Goal: Transaction & Acquisition: Subscribe to service/newsletter

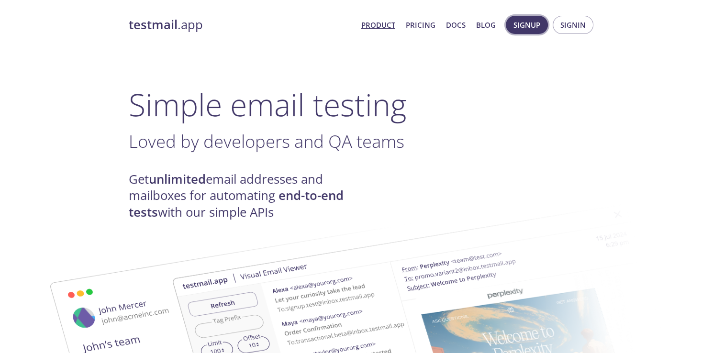
click at [536, 26] on span "Signup" at bounding box center [527, 25] width 27 height 12
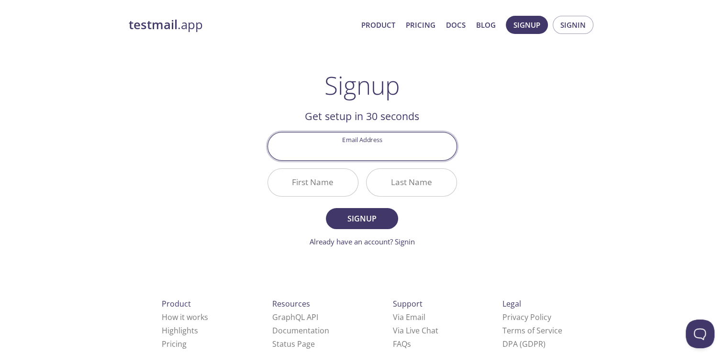
paste input "[EMAIL_ADDRESS][DOMAIN_NAME]"
type input "[EMAIL_ADDRESS][DOMAIN_NAME]"
click at [202, 202] on div "testmail .app Product Pricing Docs Blog Signup Signin Signup Get setup in 30 se…" at bounding box center [362, 229] width 490 height 439
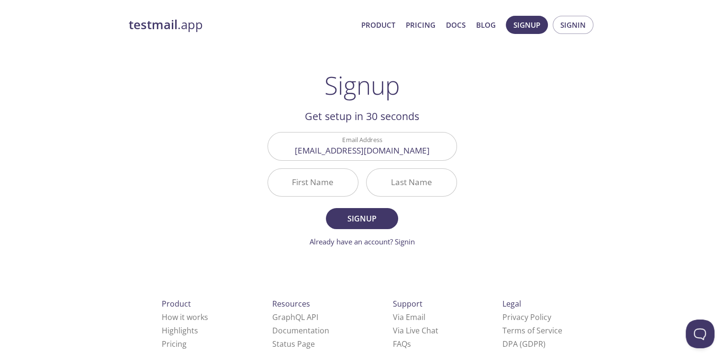
click at [280, 180] on input "First Name" at bounding box center [313, 182] width 90 height 27
type input "Sd"
type input "czvr"
click at [377, 219] on span "Signup" at bounding box center [362, 218] width 51 height 13
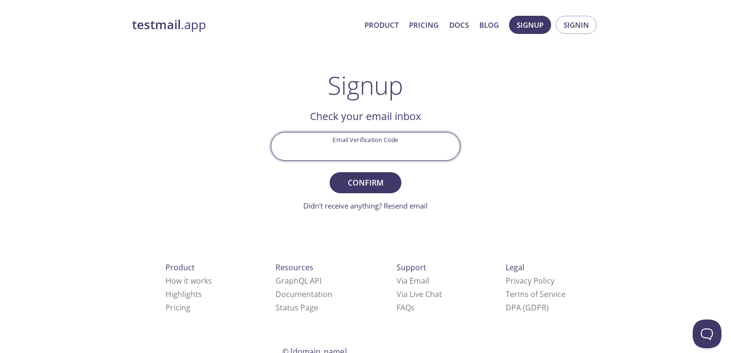
click at [335, 158] on input "Email Verification Code" at bounding box center [365, 146] width 189 height 27
paste input "Q2T83US"
type input "Q2T83US"
click at [386, 186] on span "Confirm" at bounding box center [365, 182] width 51 height 13
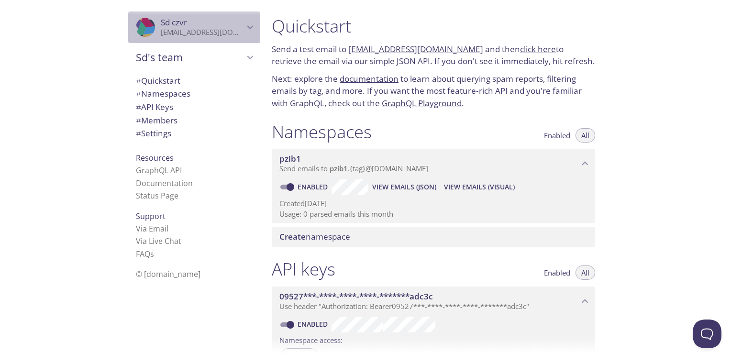
click at [161, 28] on p "[EMAIL_ADDRESS][DOMAIN_NAME]" at bounding box center [202, 33] width 83 height 10
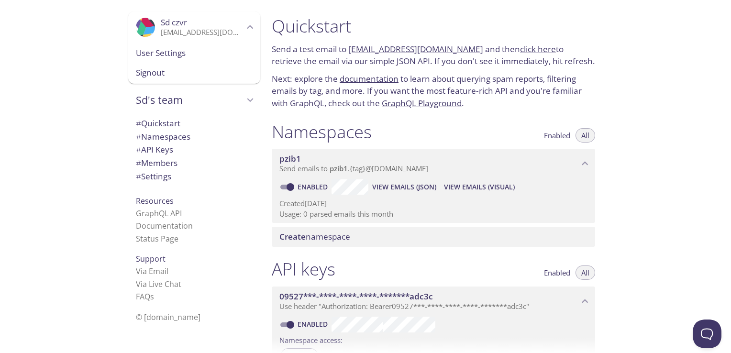
click at [161, 29] on p "[EMAIL_ADDRESS][DOMAIN_NAME]" at bounding box center [202, 33] width 83 height 10
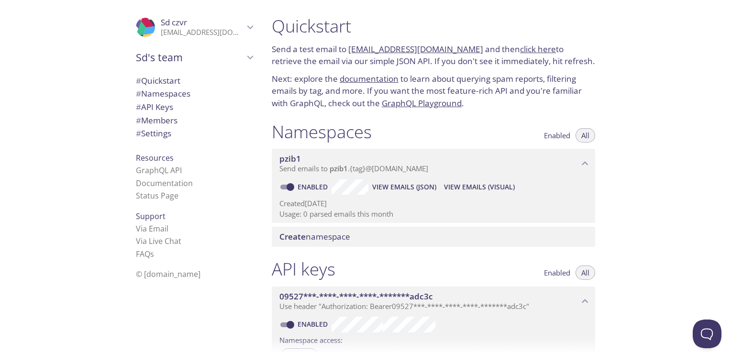
click at [521, 51] on link "click here" at bounding box center [538, 49] width 36 height 11
click at [166, 99] on span "# Namespaces" at bounding box center [163, 93] width 55 height 11
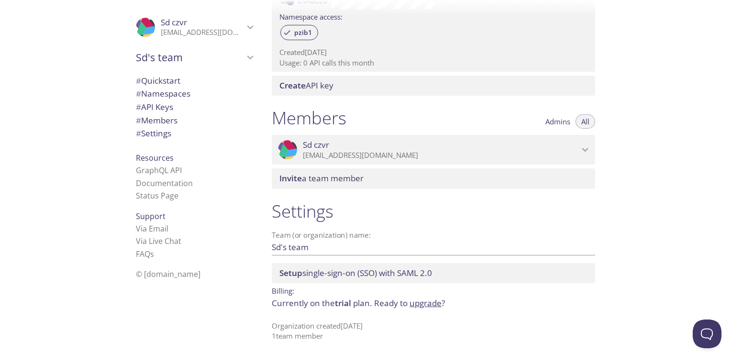
scroll to position [327, 0]
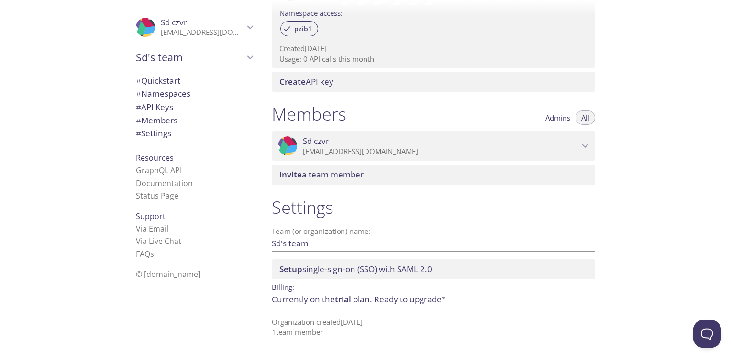
click at [447, 151] on p "[EMAIL_ADDRESS][DOMAIN_NAME]" at bounding box center [441, 152] width 276 height 10
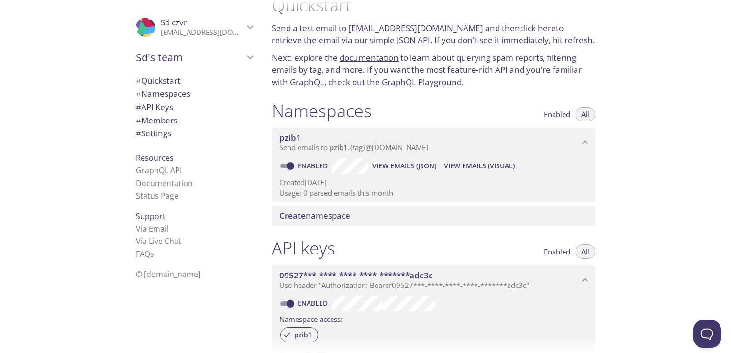
scroll to position [0, 0]
